Goal: Task Accomplishment & Management: Manage account settings

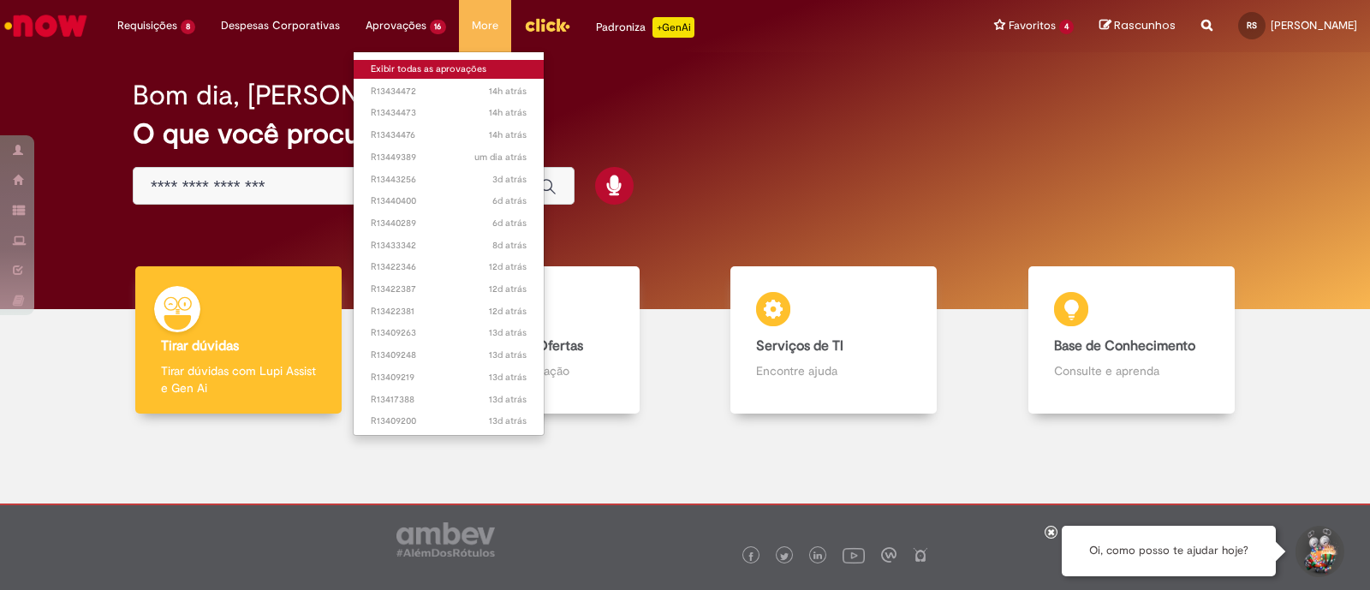
click at [415, 69] on link "Exibir todas as aprovações" at bounding box center [449, 69] width 191 height 19
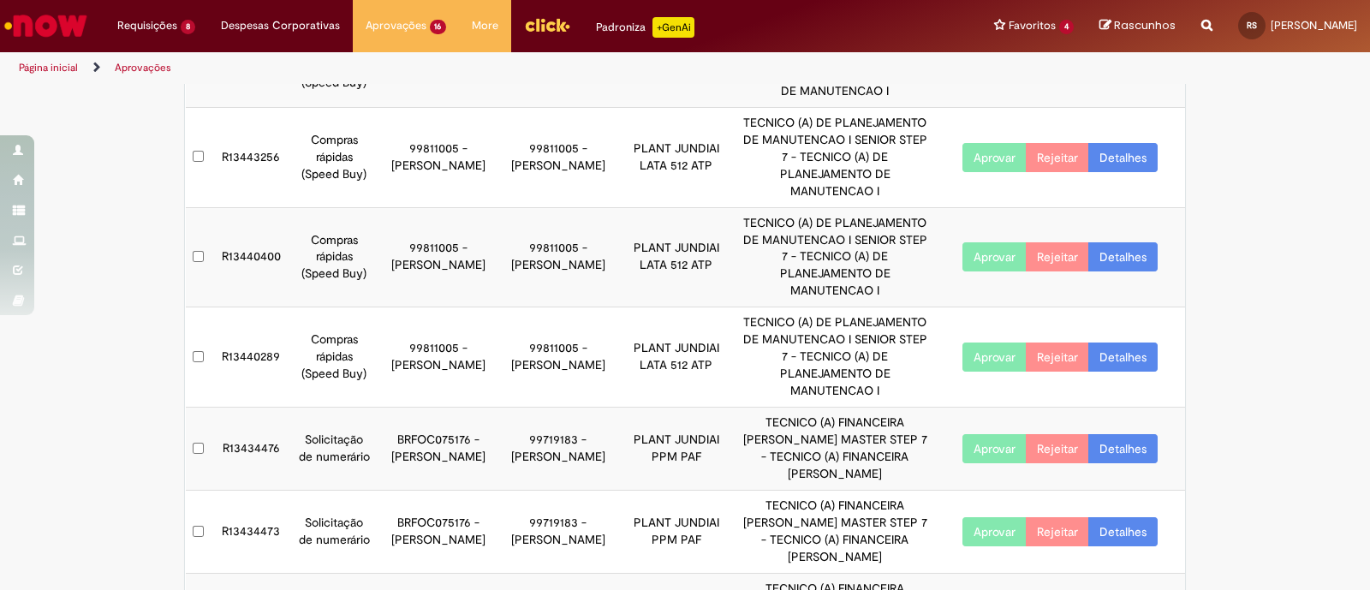
scroll to position [213, 0]
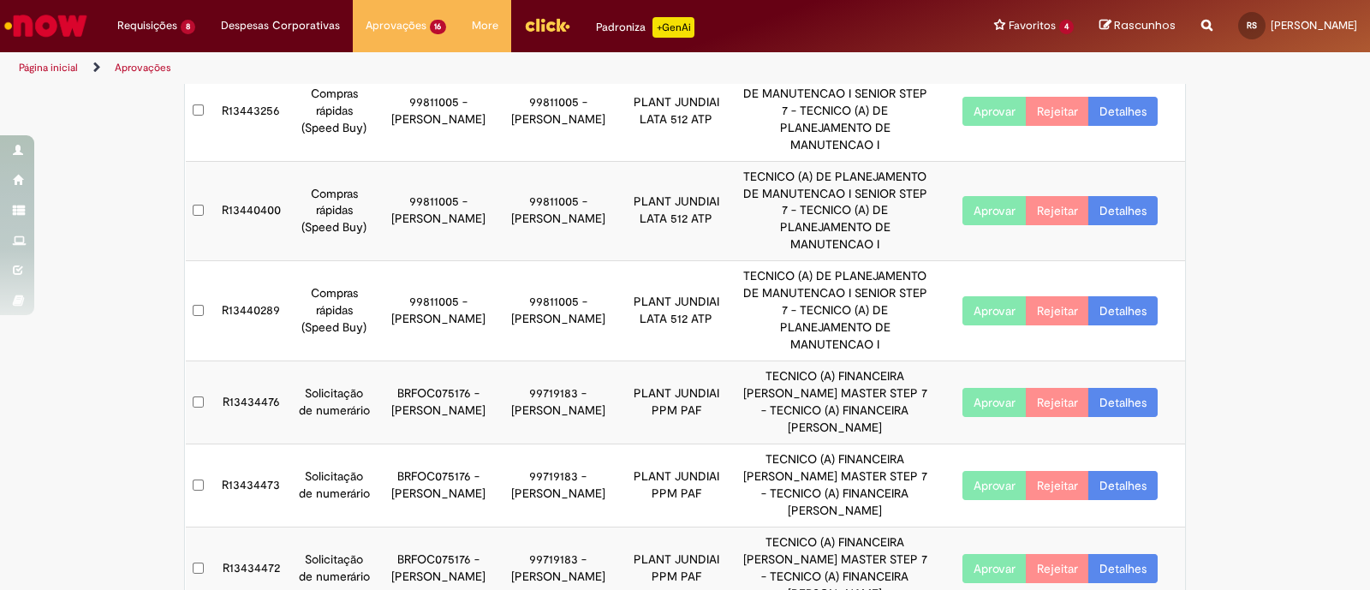
click at [987, 388] on button "Aprovar" at bounding box center [995, 402] width 64 height 29
click at [989, 388] on button "Aprovar" at bounding box center [995, 402] width 64 height 29
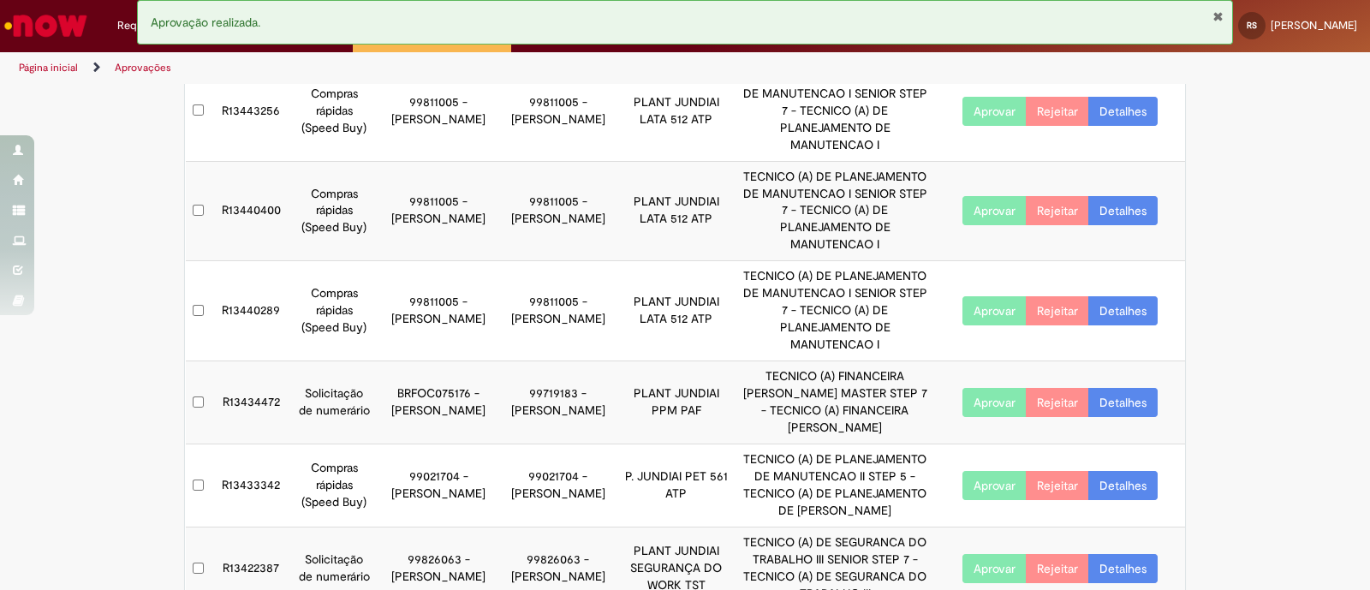
click at [967, 388] on button "Aprovar" at bounding box center [995, 402] width 64 height 29
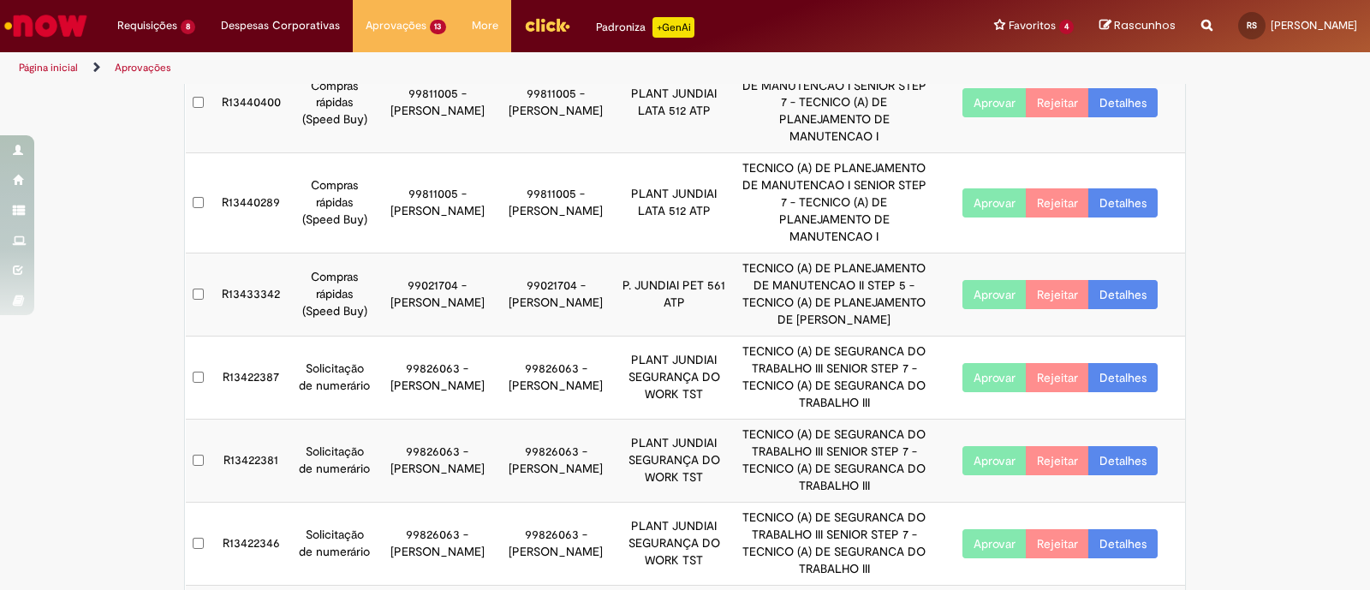
scroll to position [427, 0]
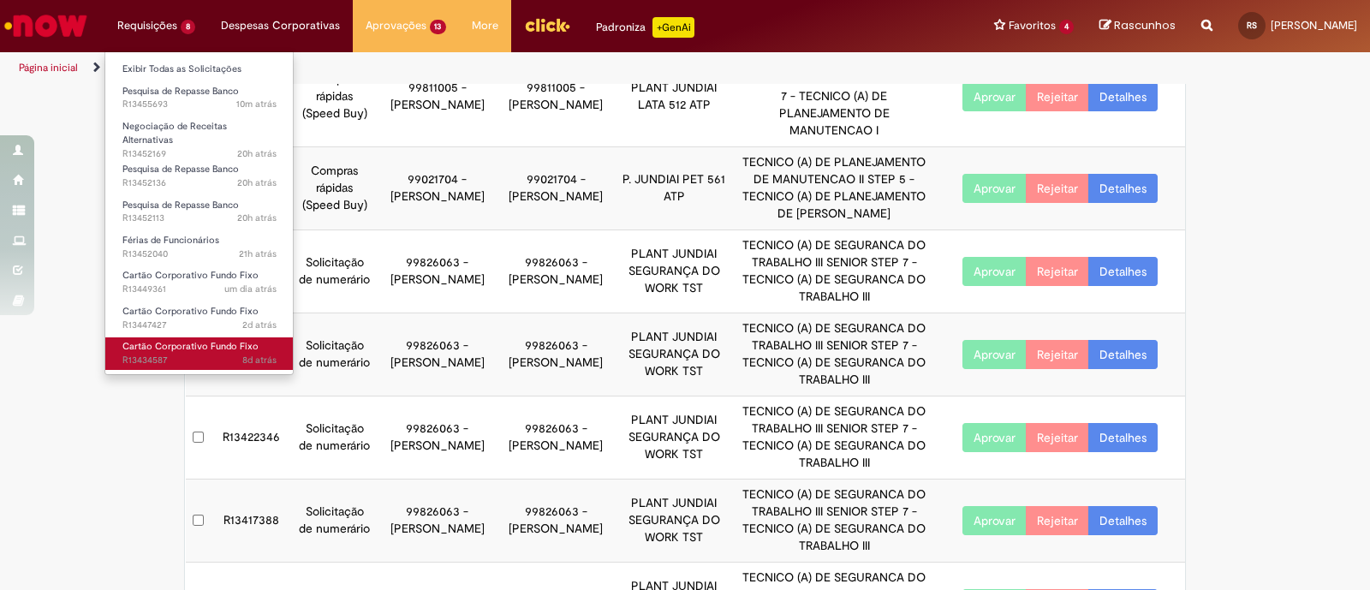
click at [178, 340] on span "Cartão Corporativo Fundo Fixo" at bounding box center [190, 346] width 136 height 13
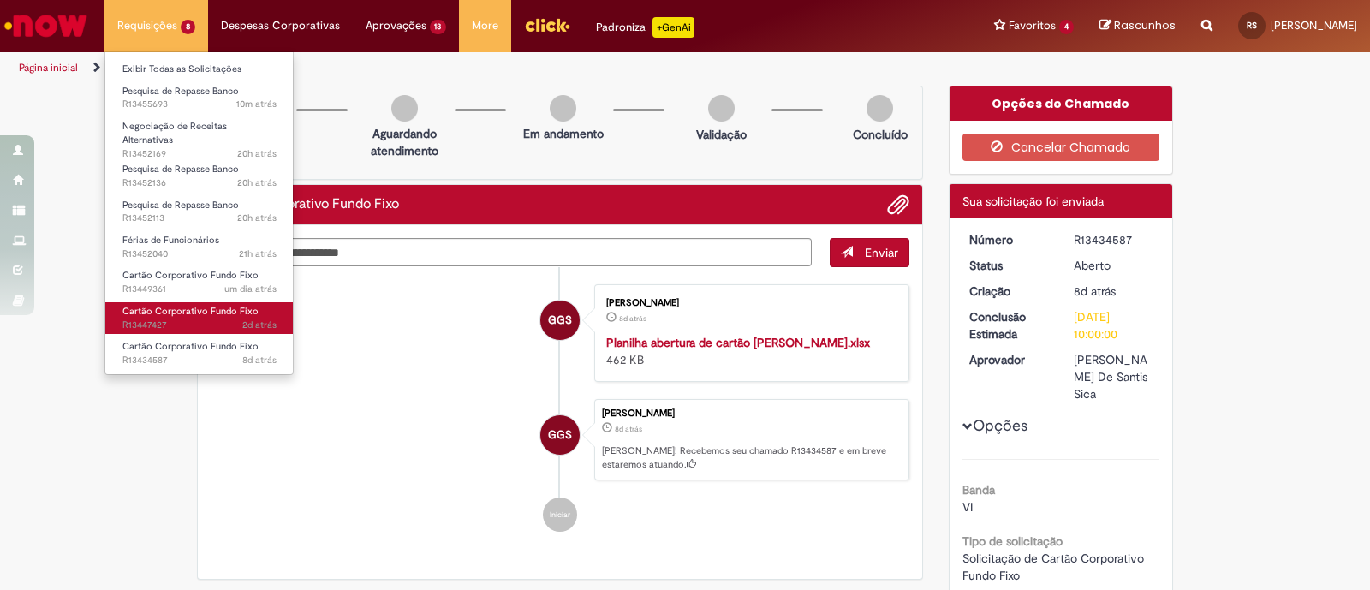
click at [188, 308] on span "Cartão Corporativo Fundo Fixo" at bounding box center [190, 311] width 136 height 13
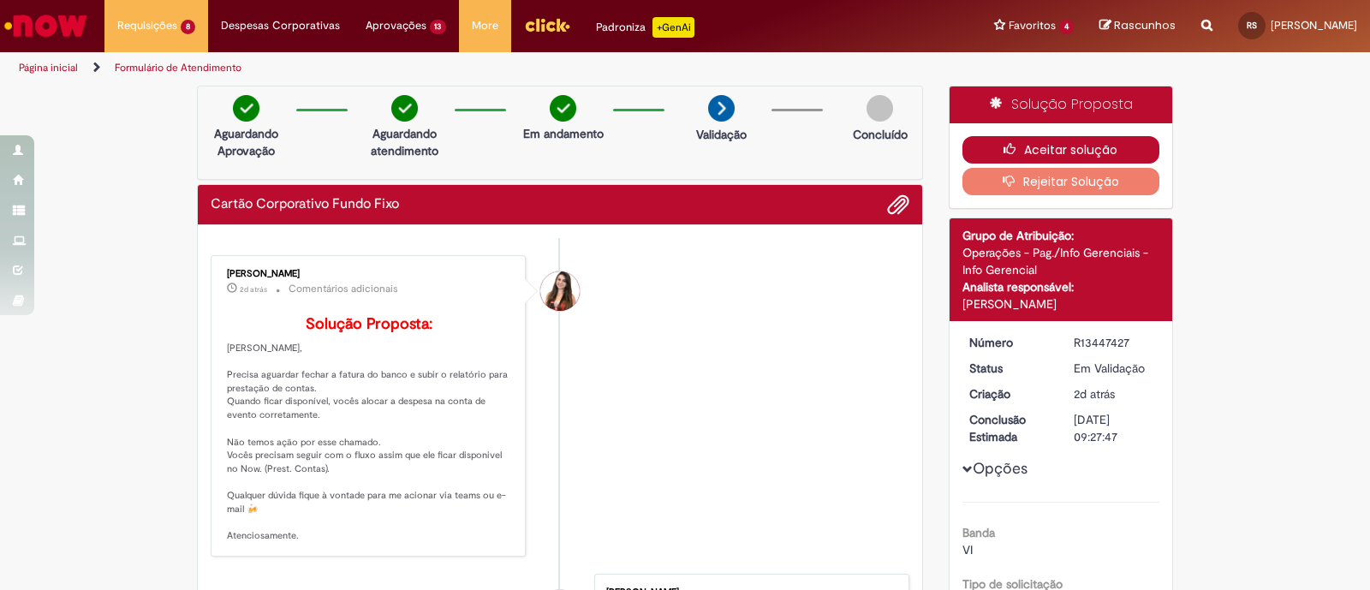
click at [1113, 148] on button "Aceitar solução" at bounding box center [1062, 149] width 198 height 27
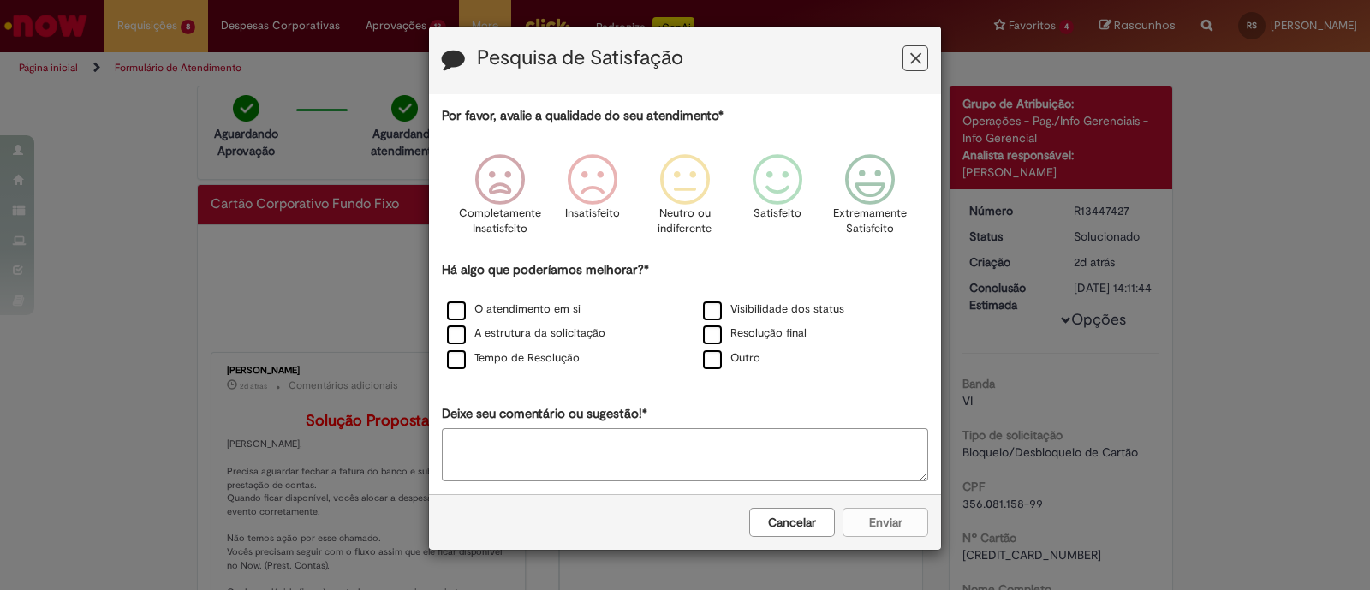
click at [923, 55] on button "Feedback" at bounding box center [916, 58] width 26 height 26
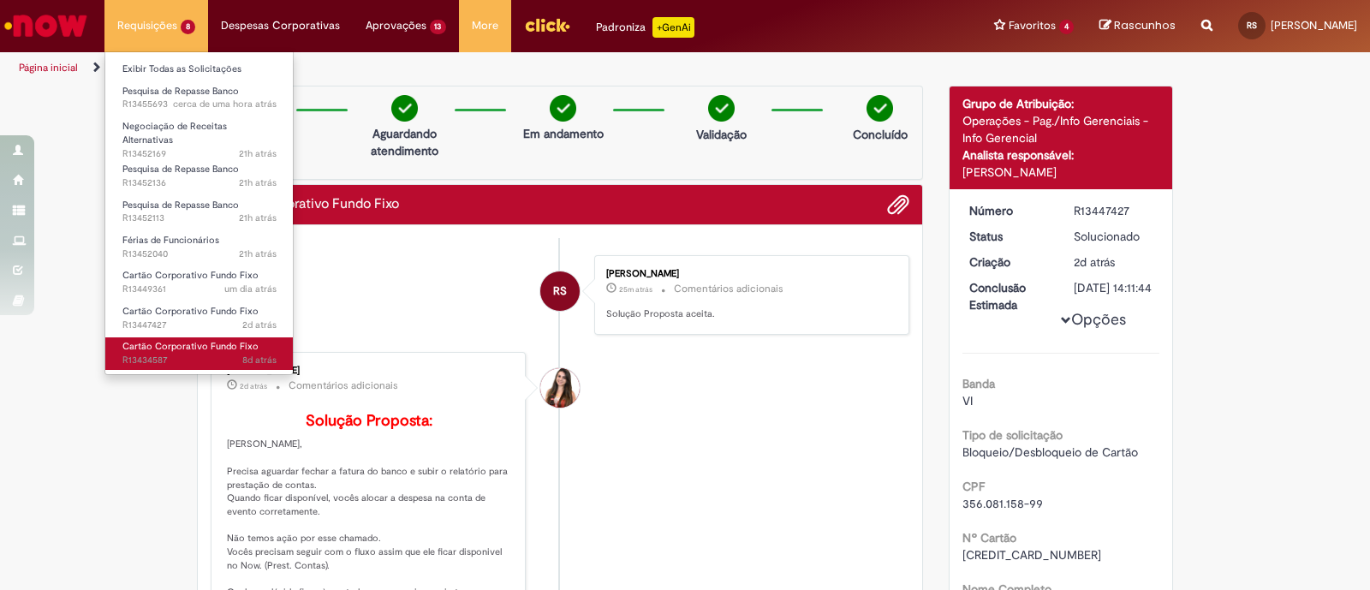
click at [167, 340] on span "Cartão Corporativo Fundo Fixo" at bounding box center [190, 346] width 136 height 13
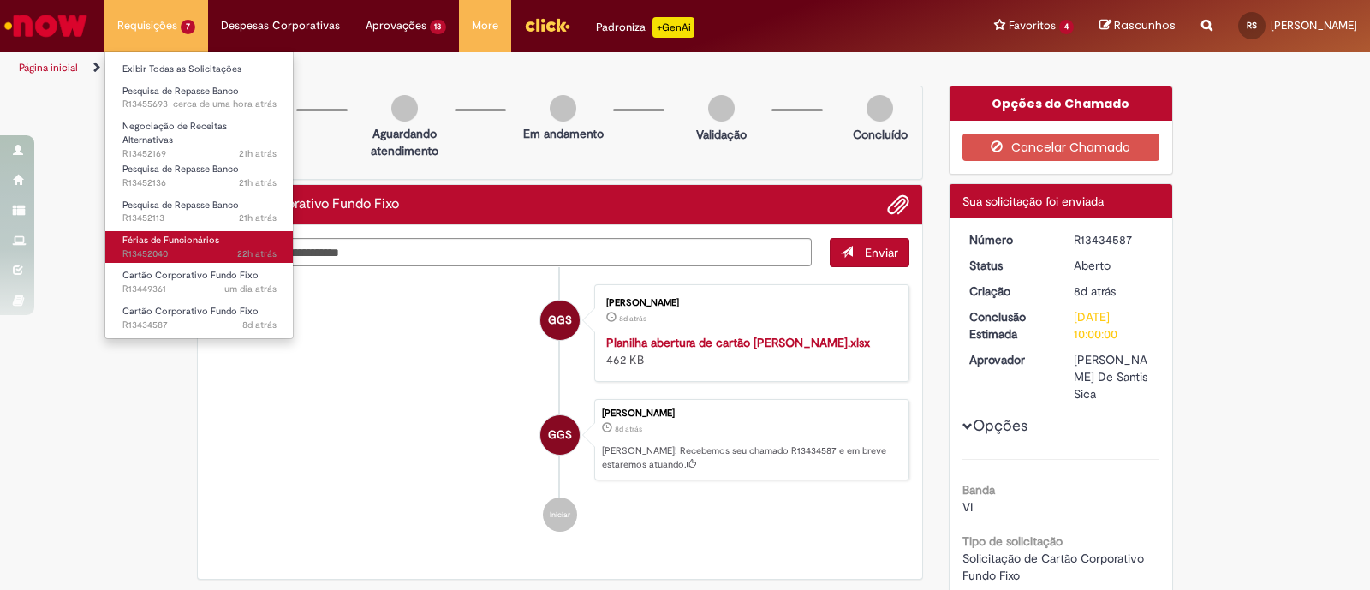
click at [171, 231] on link "Férias de Funcionários 22h atrás 22 horas atrás R13452040" at bounding box center [199, 247] width 188 height 32
